Goal: Task Accomplishment & Management: Use online tool/utility

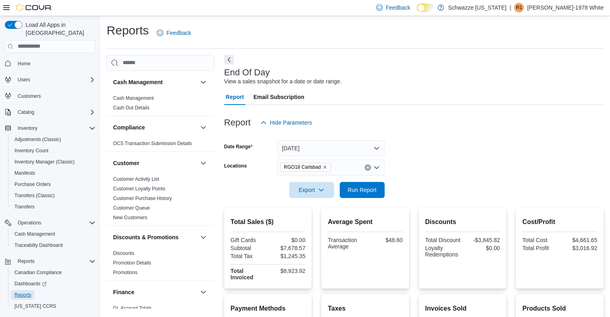
click at [23, 292] on span "Reports" at bounding box center [22, 295] width 17 height 6
click at [356, 191] on span "Run Report" at bounding box center [362, 190] width 29 height 8
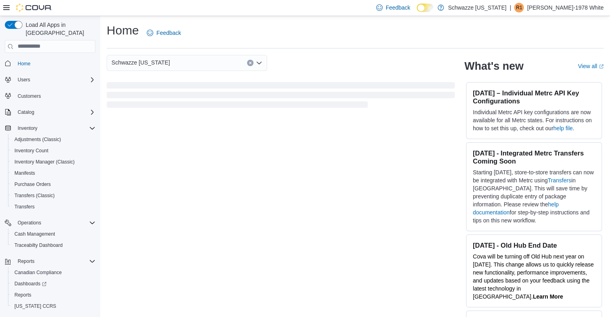
scroll to position [12, 0]
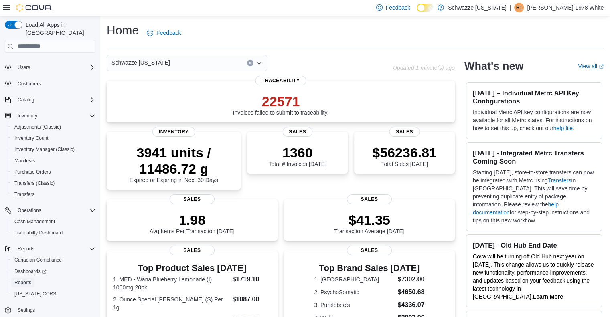
click at [18, 280] on span "Reports" at bounding box center [22, 283] width 17 height 6
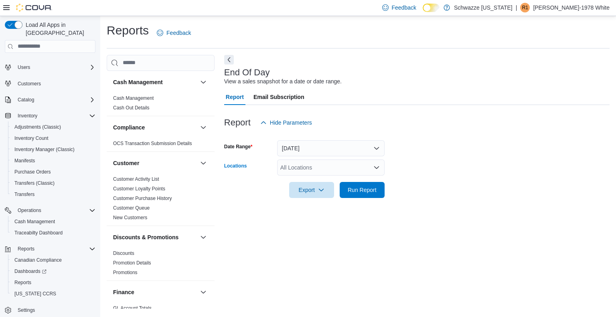
click at [304, 170] on div "All Locations" at bounding box center [330, 168] width 107 height 16
type input "**"
click at [314, 178] on span "RGO18 Carlsbad" at bounding box center [323, 181] width 43 height 8
click at [452, 183] on form "Date Range Today Locations RGO18 Carlsbad Export Run Report" at bounding box center [416, 164] width 385 height 67
click at [359, 191] on span "Run Report" at bounding box center [362, 190] width 29 height 8
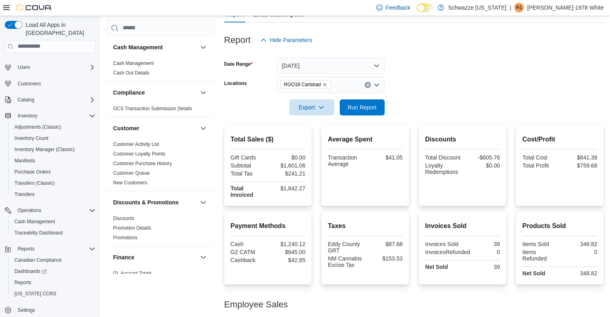
scroll to position [83, 0]
